Goal: Information Seeking & Learning: Understand process/instructions

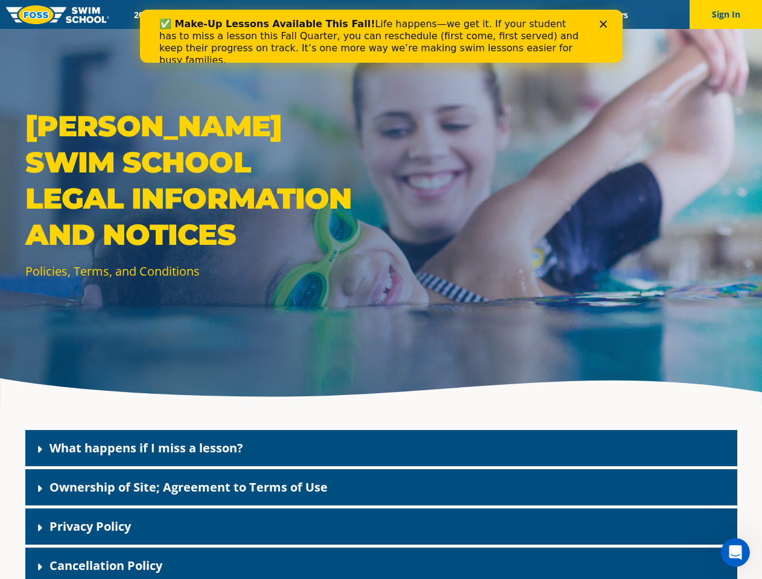
click at [381, 304] on div "[PERSON_NAME] Swim School Legal Information and Notices Policies, Terms, and Co…" at bounding box center [381, 202] width 762 height 405
click at [725, 14] on button "Sign In" at bounding box center [725, 14] width 72 height 29
click at [381, 448] on div "What happens if I miss a lesson?" at bounding box center [381, 448] width 712 height 36
click at [146, 447] on link "What happens if I miss a lesson?" at bounding box center [146, 448] width 194 height 16
click at [381, 487] on div "Ownership of Site; Agreement to Terms of Use" at bounding box center [381, 487] width 712 height 36
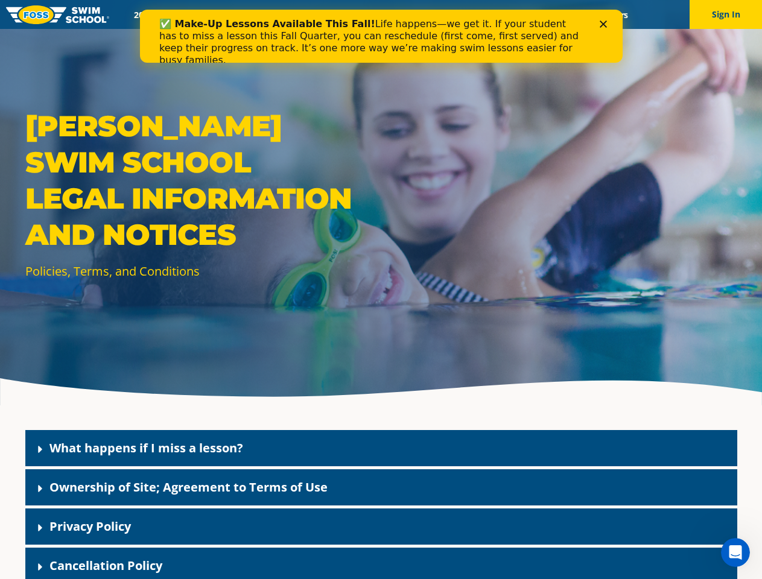
click at [188, 487] on link "Ownership of Site; Agreement to Terms of Use" at bounding box center [188, 487] width 278 height 16
click at [381, 526] on div "Privacy Policy" at bounding box center [381, 526] width 712 height 36
click at [90, 526] on link "Privacy Policy" at bounding box center [89, 526] width 81 height 16
click at [381, 563] on div "Cancellation Policy" at bounding box center [381, 566] width 712 height 36
click at [106, 565] on link "Cancellation Policy" at bounding box center [105, 565] width 113 height 16
